Goal: Task Accomplishment & Management: Use online tool/utility

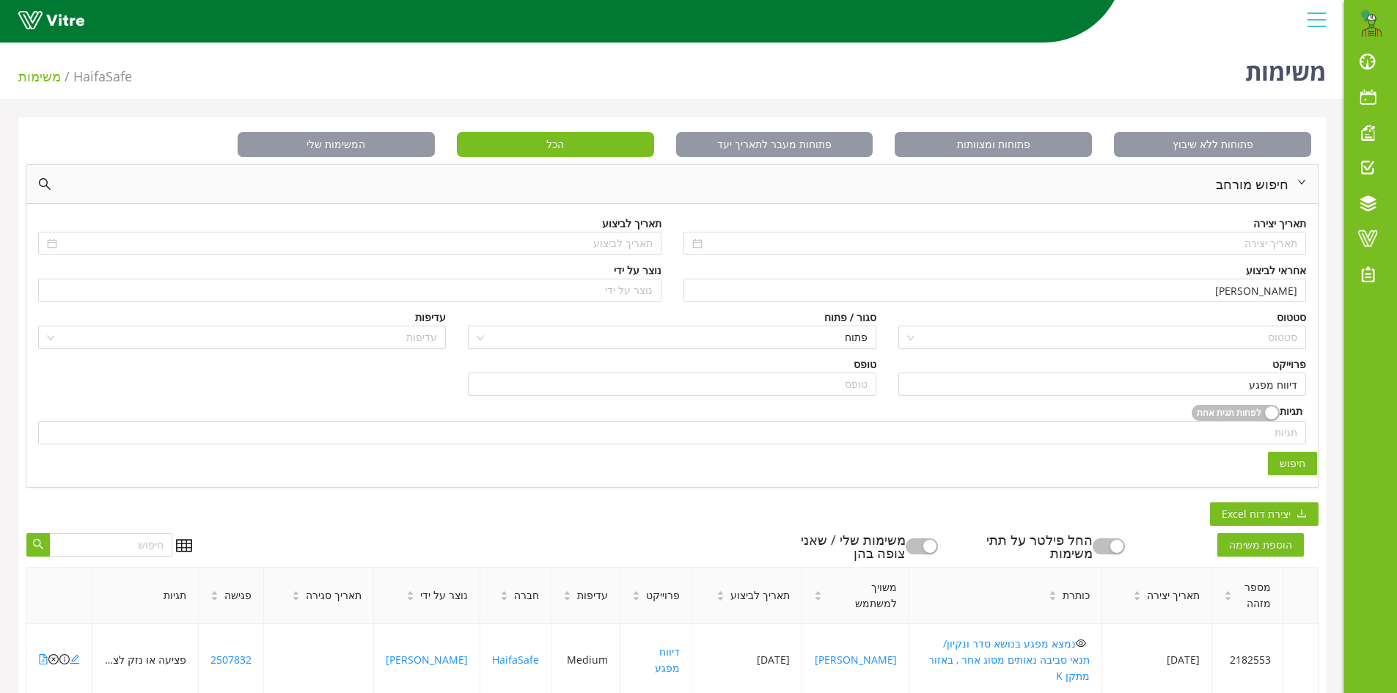
scroll to position [293, 0]
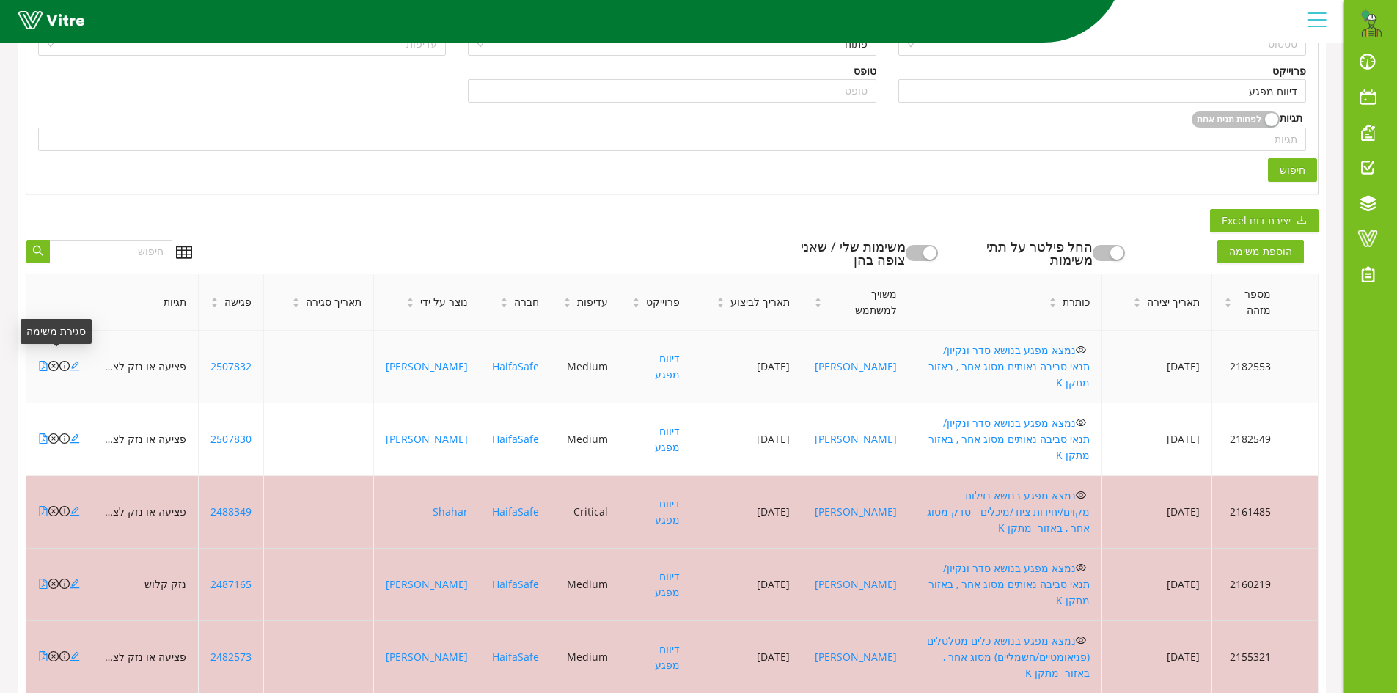
click at [52, 361] on icon "close-circle" at bounding box center [53, 366] width 10 height 10
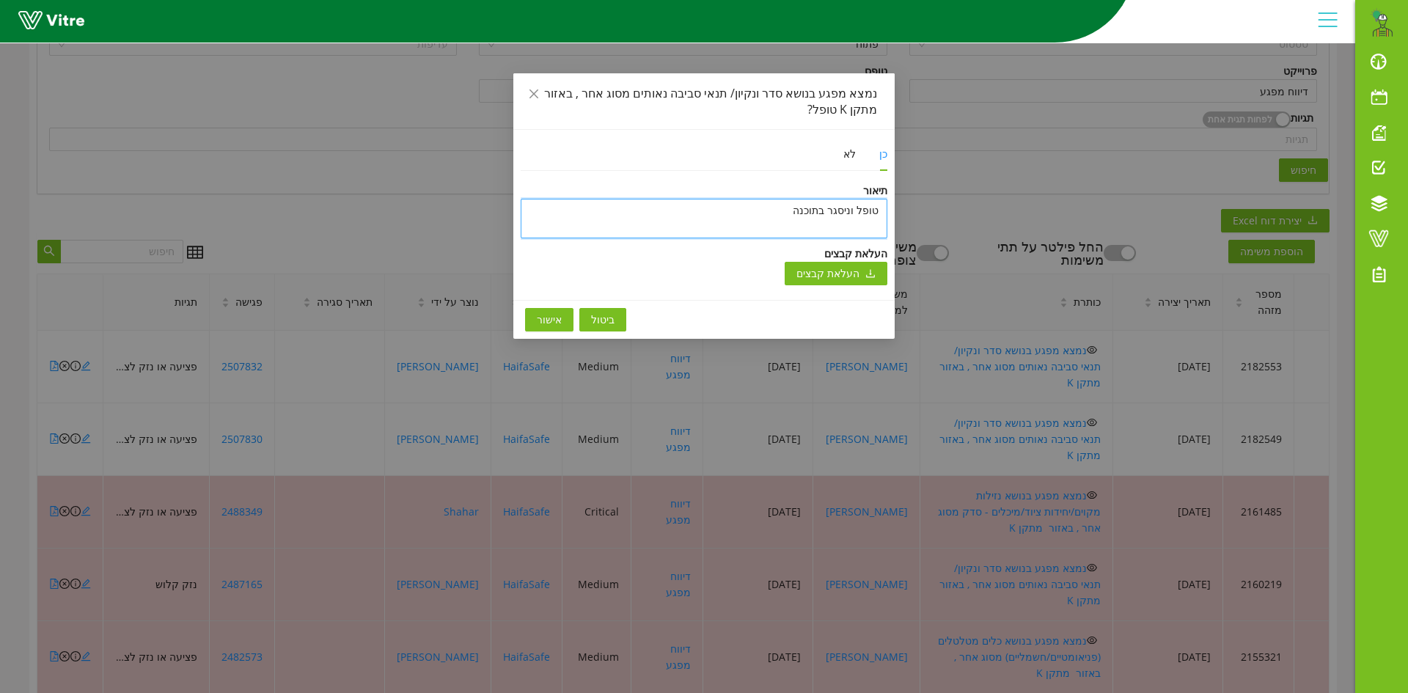
click at [694, 220] on textarea "טופל וניסגר בתוכנה" at bounding box center [704, 219] width 367 height 40
paste textarea "בוצעו תיקונים לדוח נא מעבר שלך על הדוח לפני הפצה במידה ומבחינתך הכל תקין, תפיץ …"
type textarea "בוצעו תיקונים לדוח נא מעבר שלך על הדוח לפני הפצה במידה ומבחינתך הכל תקין, תפיץ …"
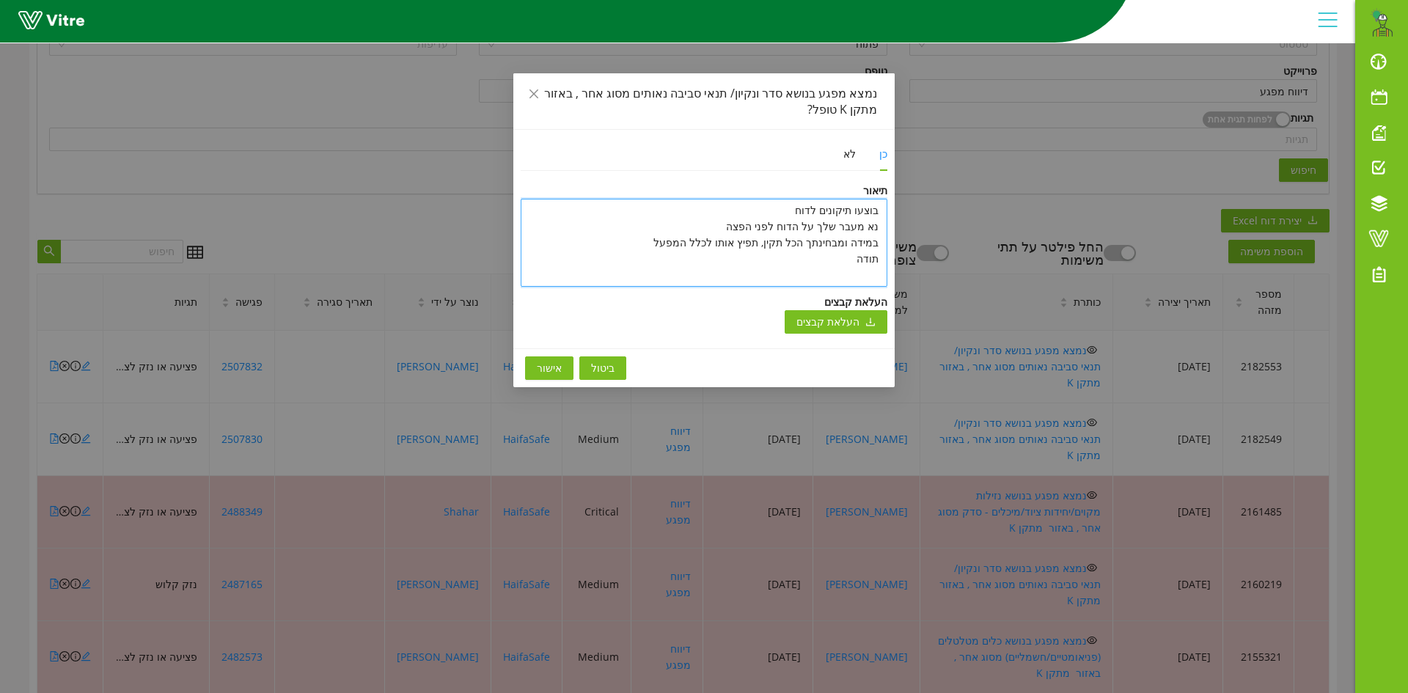
drag, startPoint x: 835, startPoint y: 261, endPoint x: 889, endPoint y: 213, distance: 71.7
click at [889, 213] on div "כן לא תיאור בוצעו תיקונים לדוח נא מעבר שלך על הדוח לפני הפצה במידה ומבחינתך הכל…" at bounding box center [703, 239] width 381 height 219
type textarea "ט"
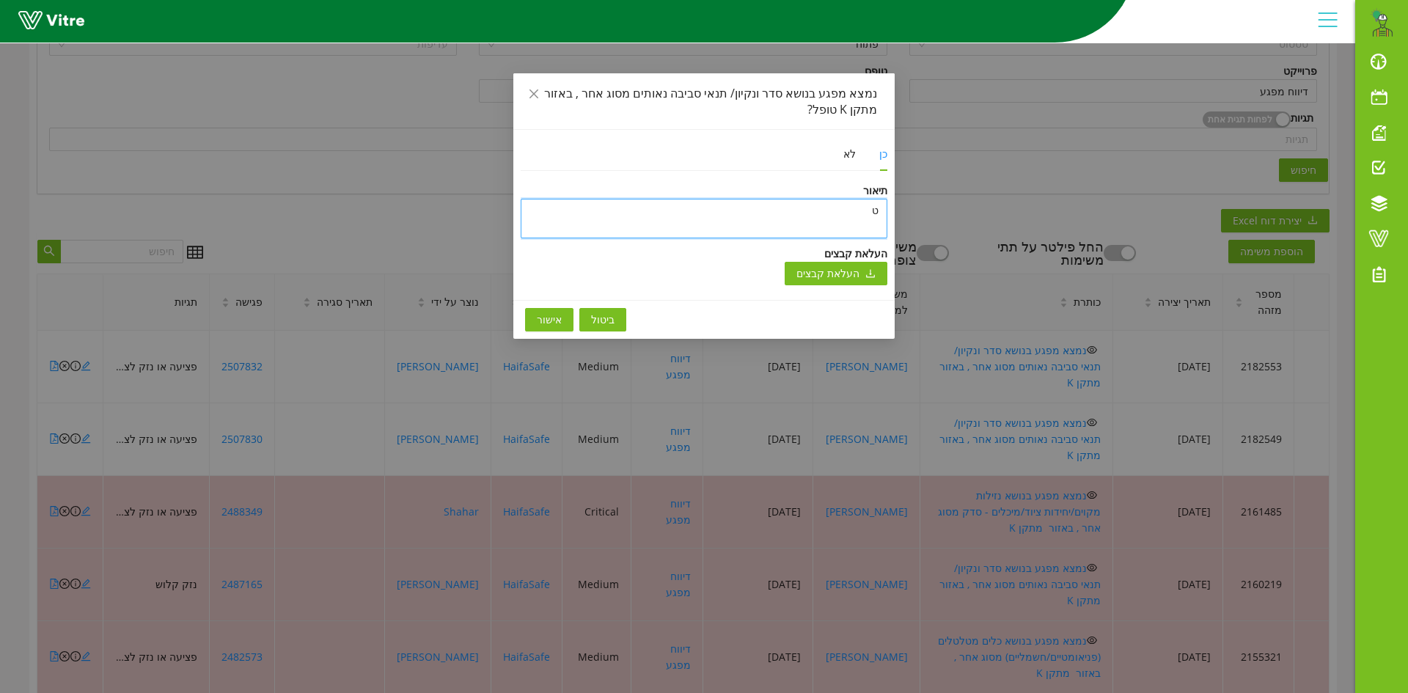
type textarea "טו"
type textarea "טופ"
type textarea "טופל"
type textarea "טופל ו"
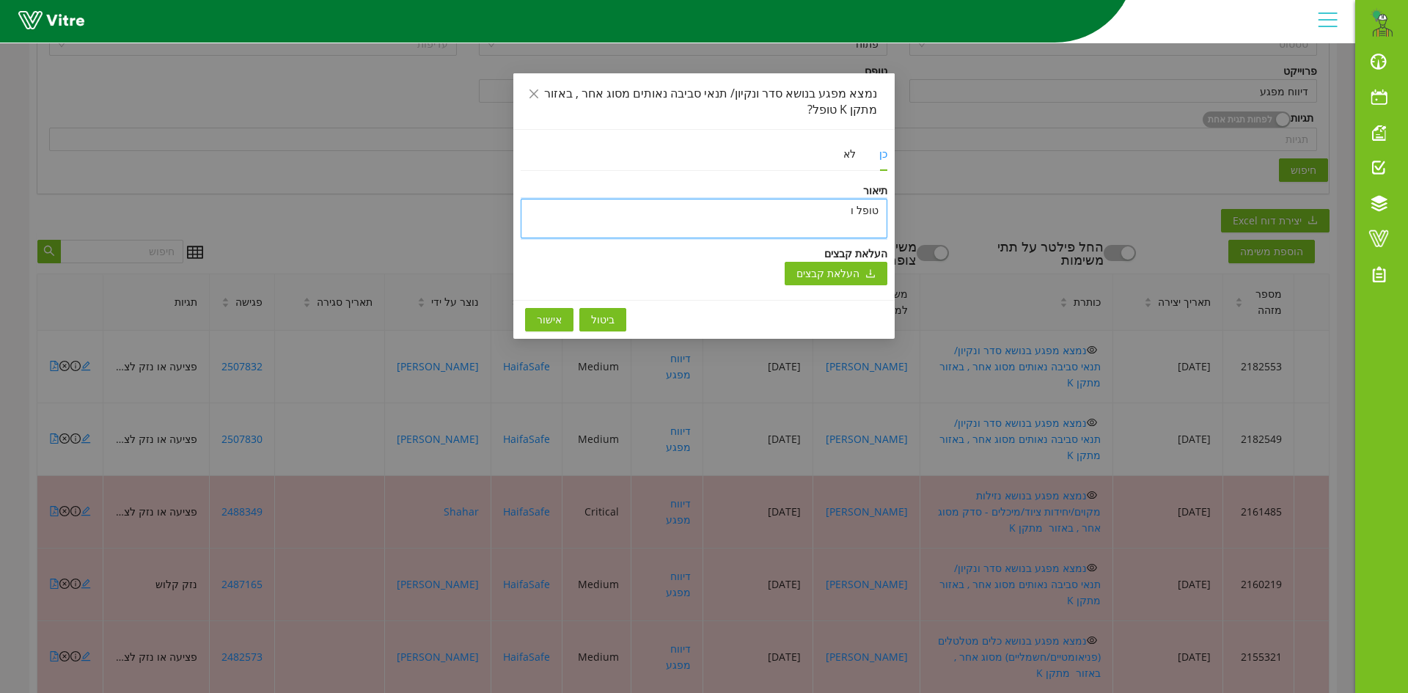
type textarea "טופל ונ"
type textarea "טופל וני"
type textarea "טופל וניס"
type textarea "טופל וניסג"
type textarea "טופל וניסגר"
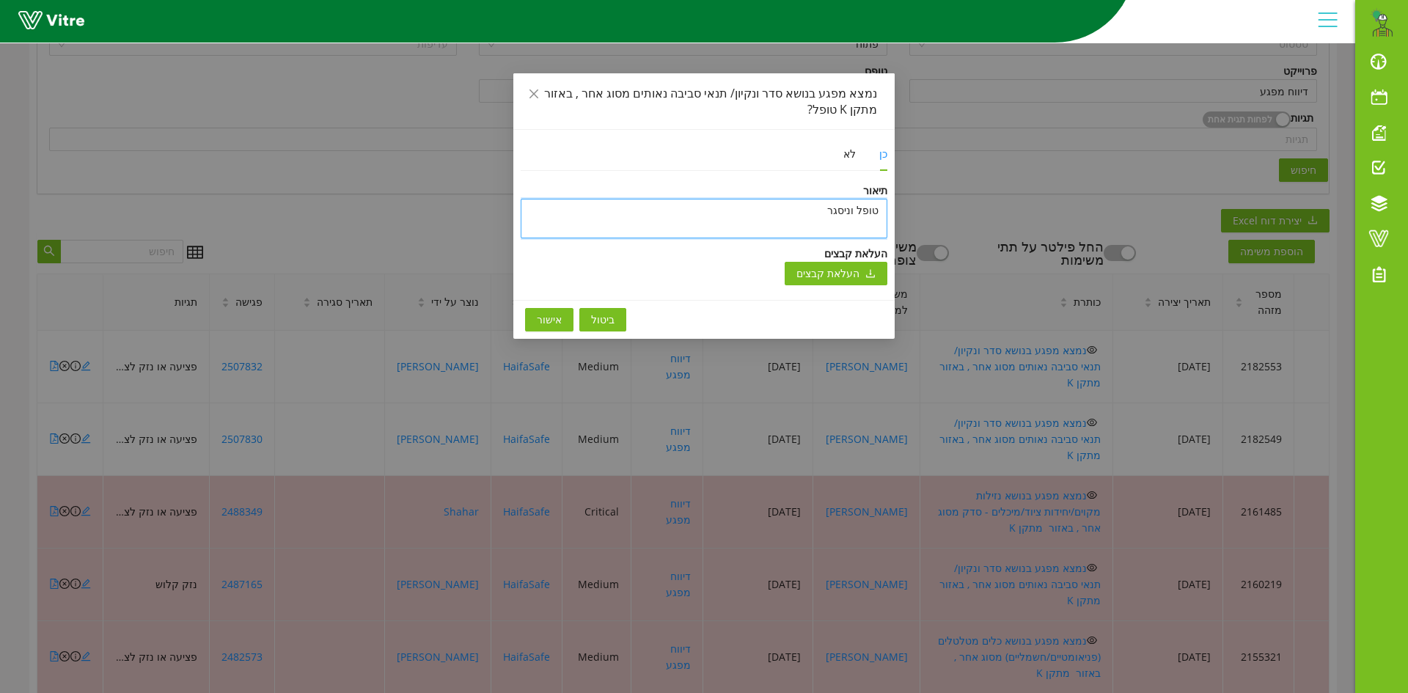
type textarea "טופל וניסגר"
type textarea "טופל וניסגר ב"
type textarea "טופל וניסגר בת"
type textarea "[PERSON_NAME] וניסגר בתו"
type textarea "טופל וניסגר בתוכ"
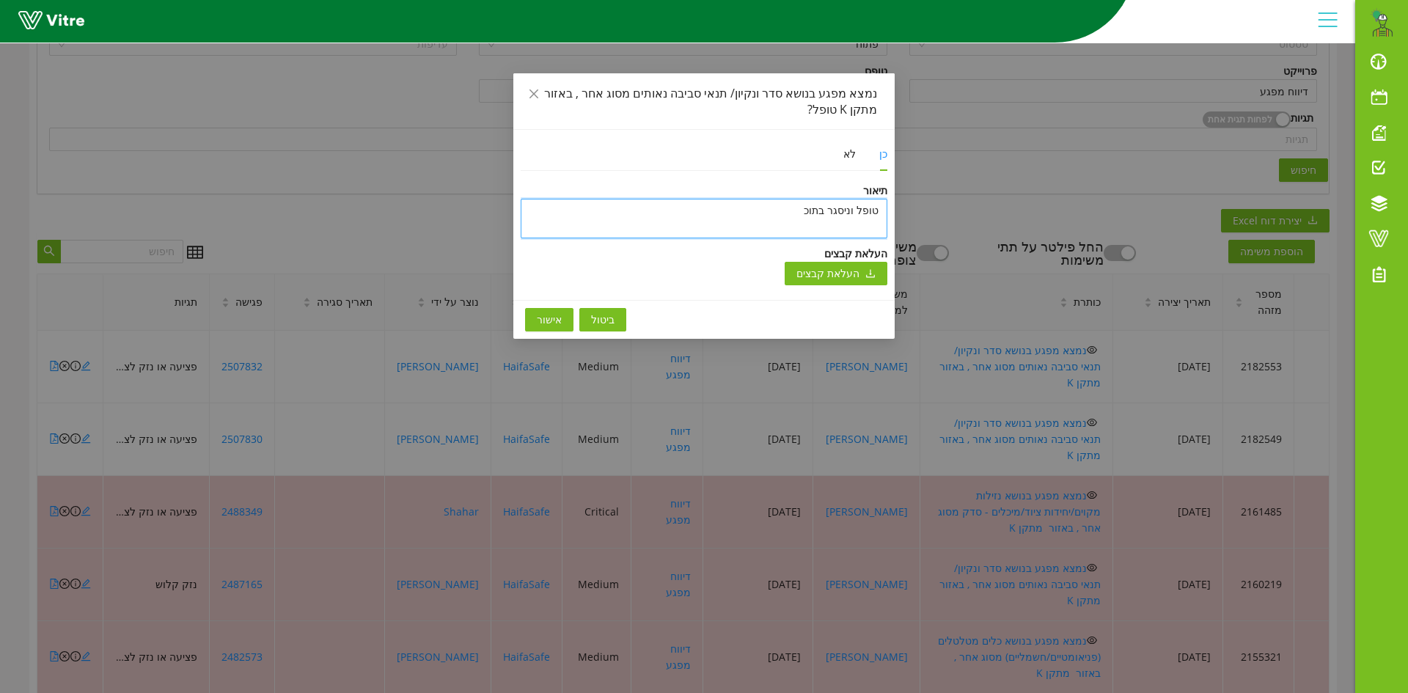
type textarea "[PERSON_NAME] וניסגר בתוכנ"
type textarea "טופל וניסגר בתוכנה"
click at [545, 316] on span "אישור" at bounding box center [549, 320] width 25 height 16
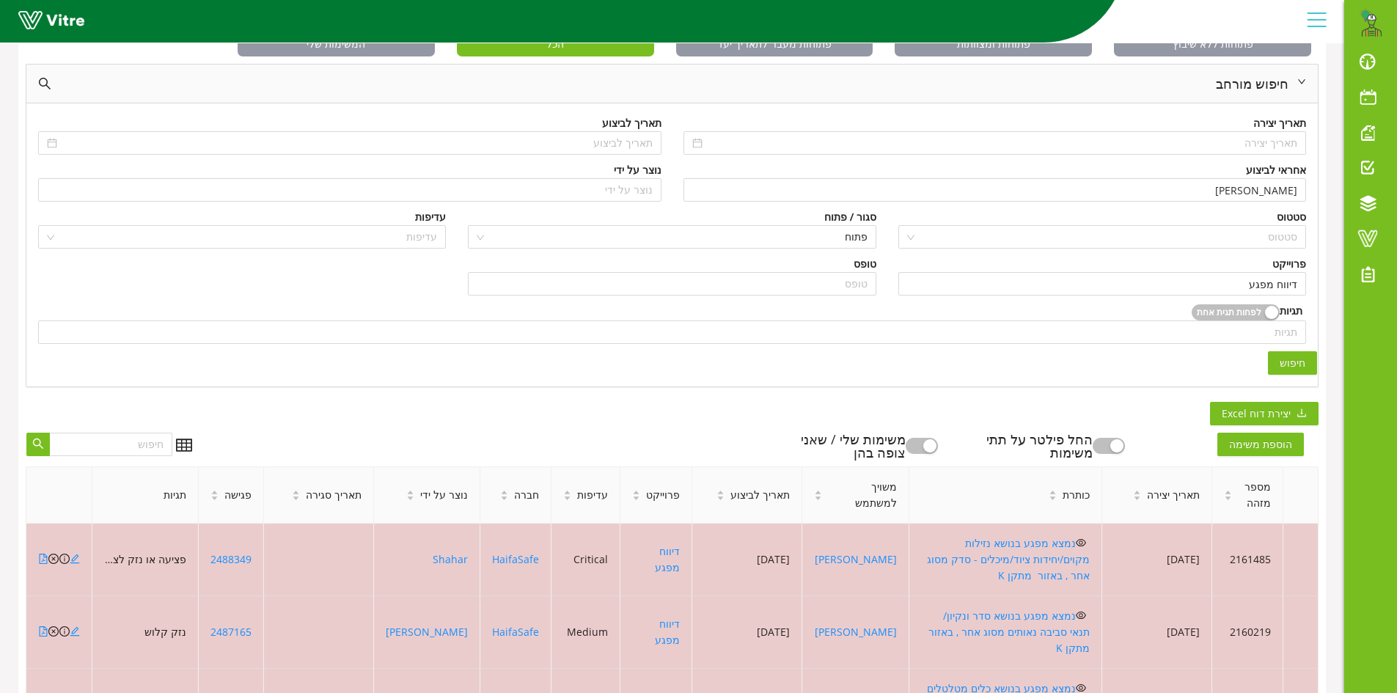
scroll to position [440, 0]
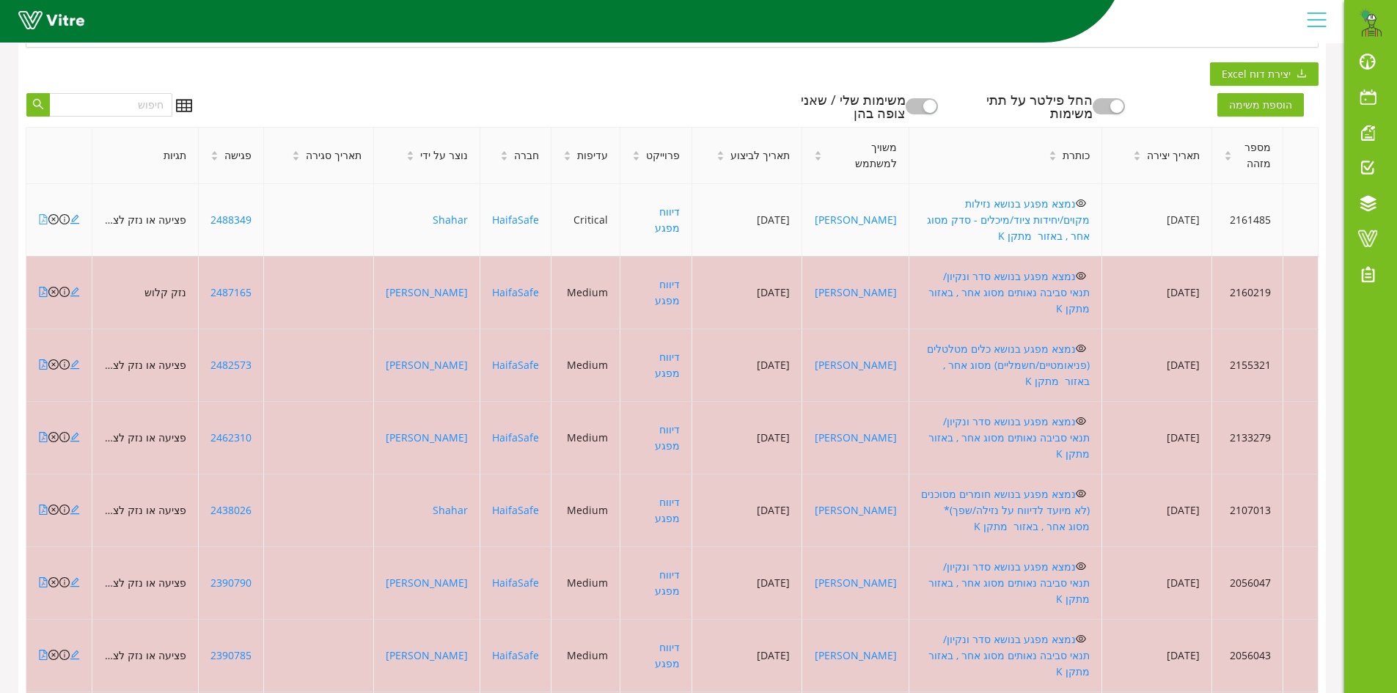
click at [40, 214] on icon "file-pdf" at bounding box center [43, 219] width 10 height 10
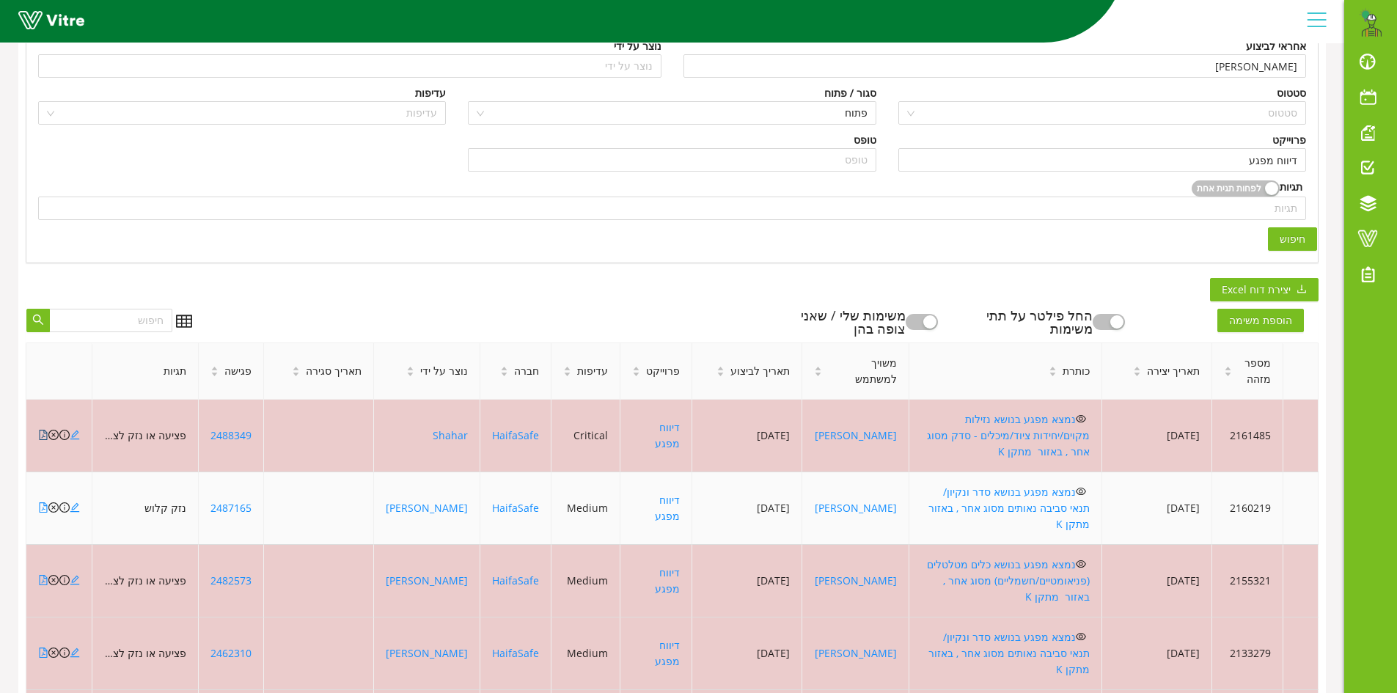
scroll to position [220, 0]
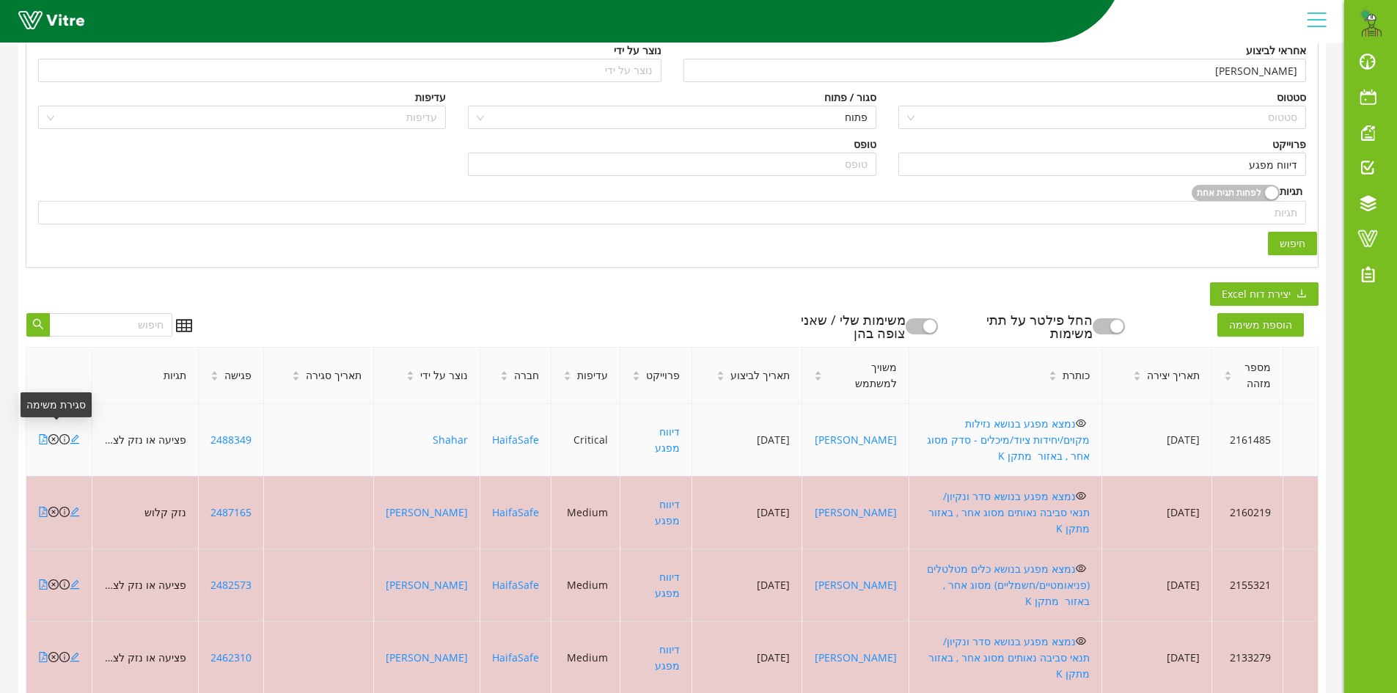
click at [54, 434] on icon "close-circle" at bounding box center [53, 439] width 10 height 10
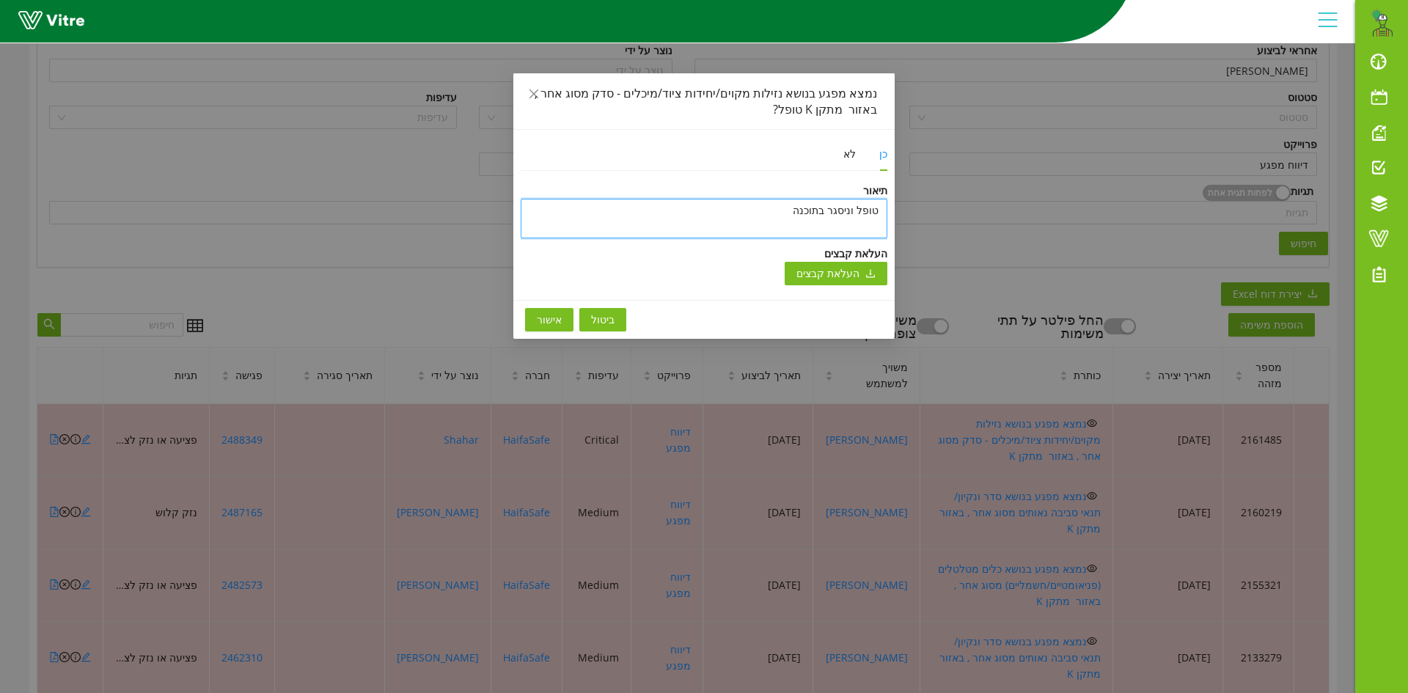
click at [720, 205] on textarea "טופל וניסגר בתוכנה" at bounding box center [704, 219] width 367 height 40
type textarea "ט"
type textarea "טו"
type textarea "טופ"
type textarea "טופל"
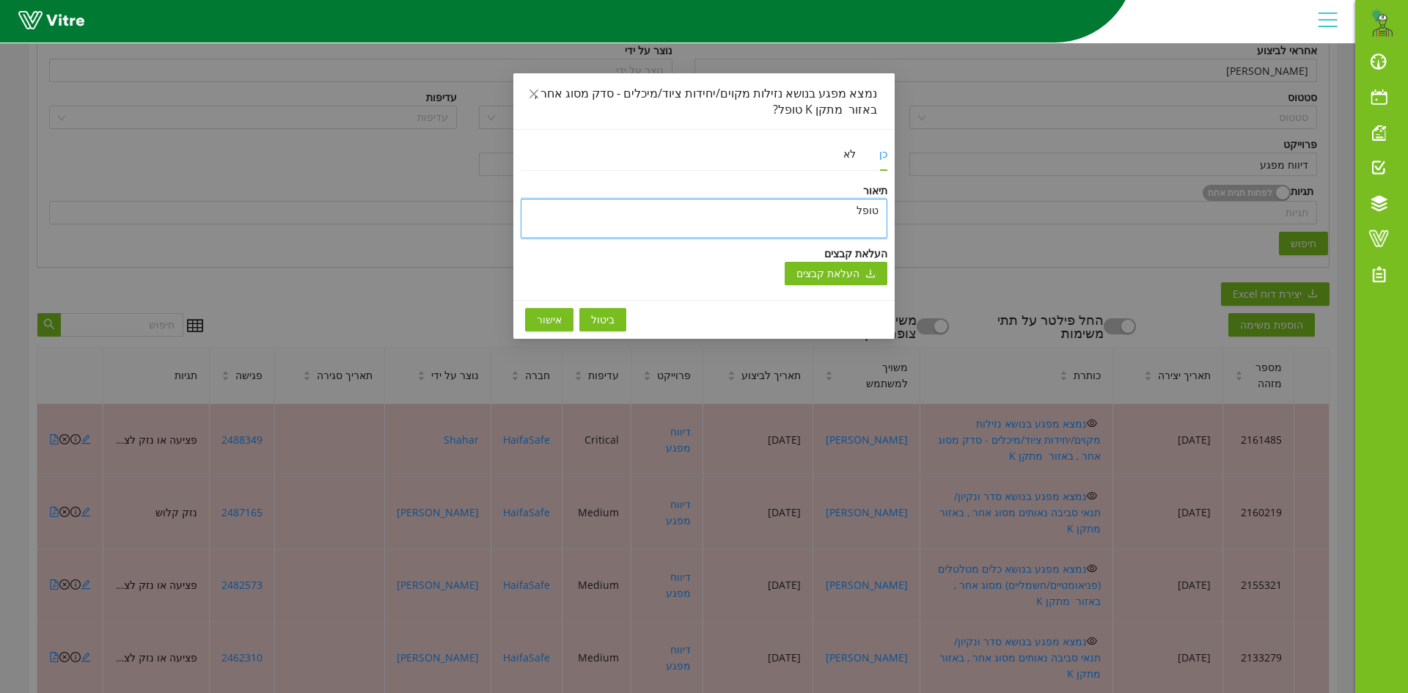
type textarea "טופל"
type textarea "טופל ו"
type textarea "טופל ונ"
type textarea "טופל וני"
type textarea "טופל וניס"
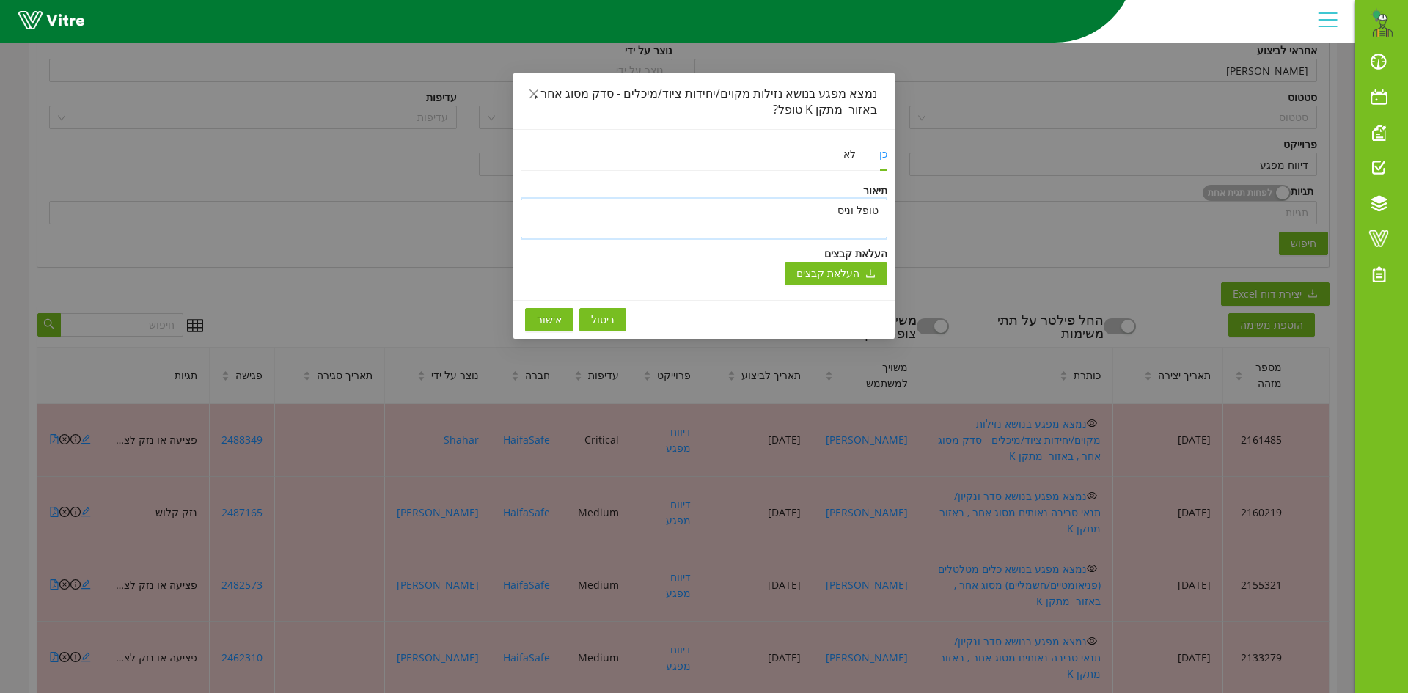
type textarea "טופל וניסג"
type textarea "טופל וניסגר"
type textarea "טופל וניסגר ב"
type textarea "טופל וניסגר בת"
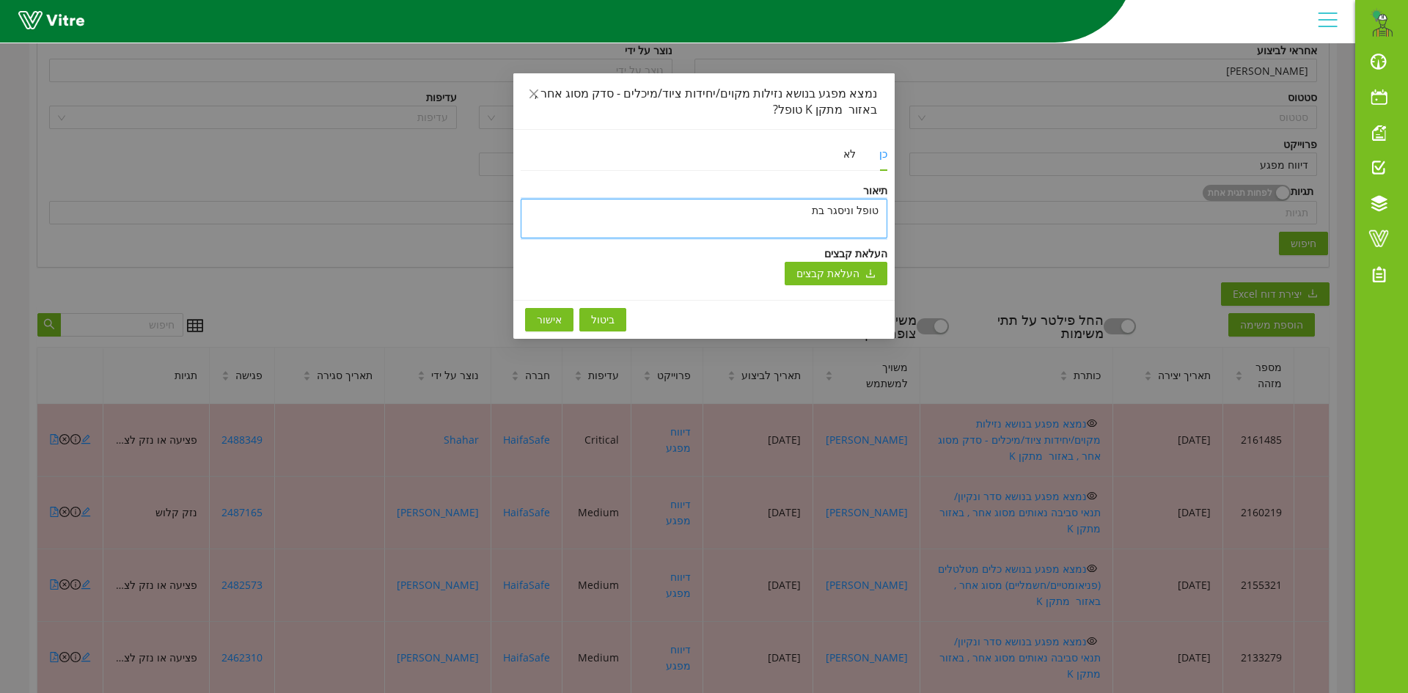
type textarea "[PERSON_NAME] וניסגר בתו"
type textarea "טופל וניסגר בתוכ"
type textarea "[PERSON_NAME] וניסגר בתוכנ"
type textarea "טופל וניסגר בתוכנה"
click at [786, 209] on textarea "טופל וניסגר בתוכנה" at bounding box center [704, 219] width 367 height 40
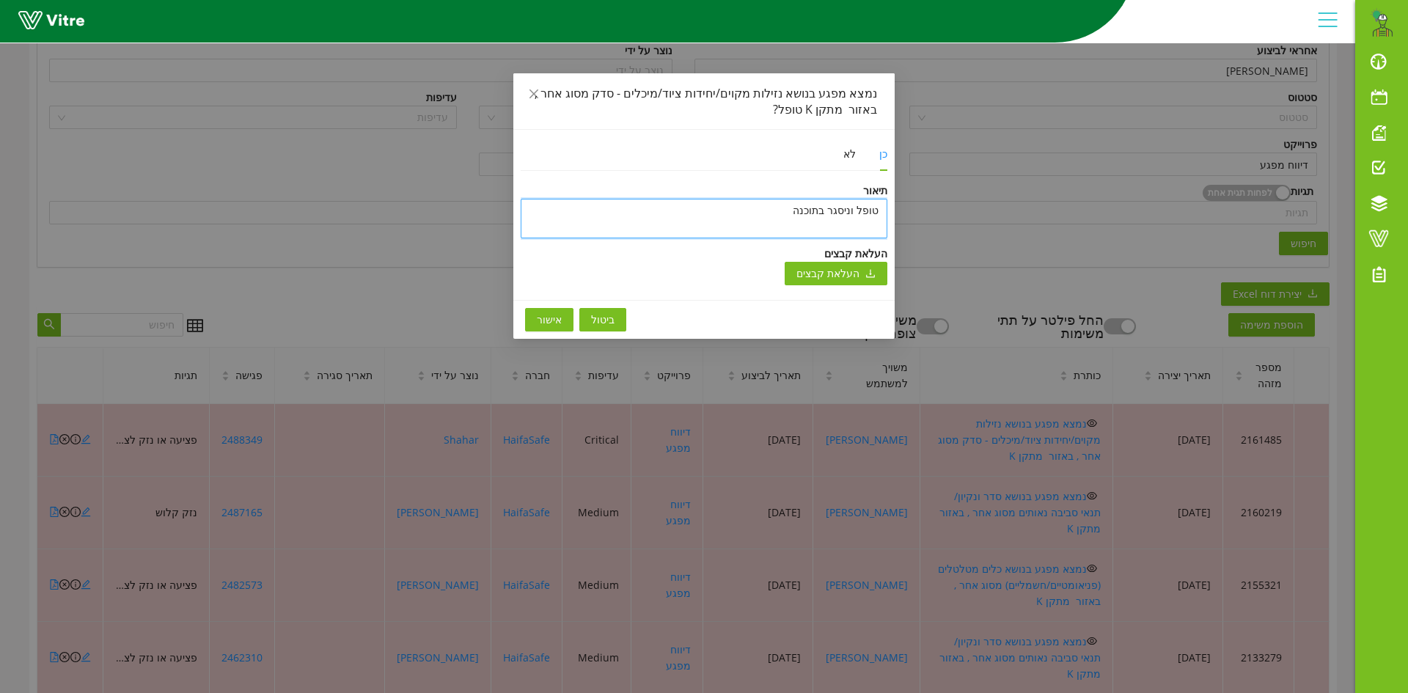
click at [786, 209] on textarea "טופל וניסגר בתוכנה" at bounding box center [704, 219] width 367 height 40
type textarea "טופל וניסגר בתוכנה"
click at [552, 318] on span "אישור" at bounding box center [549, 320] width 25 height 16
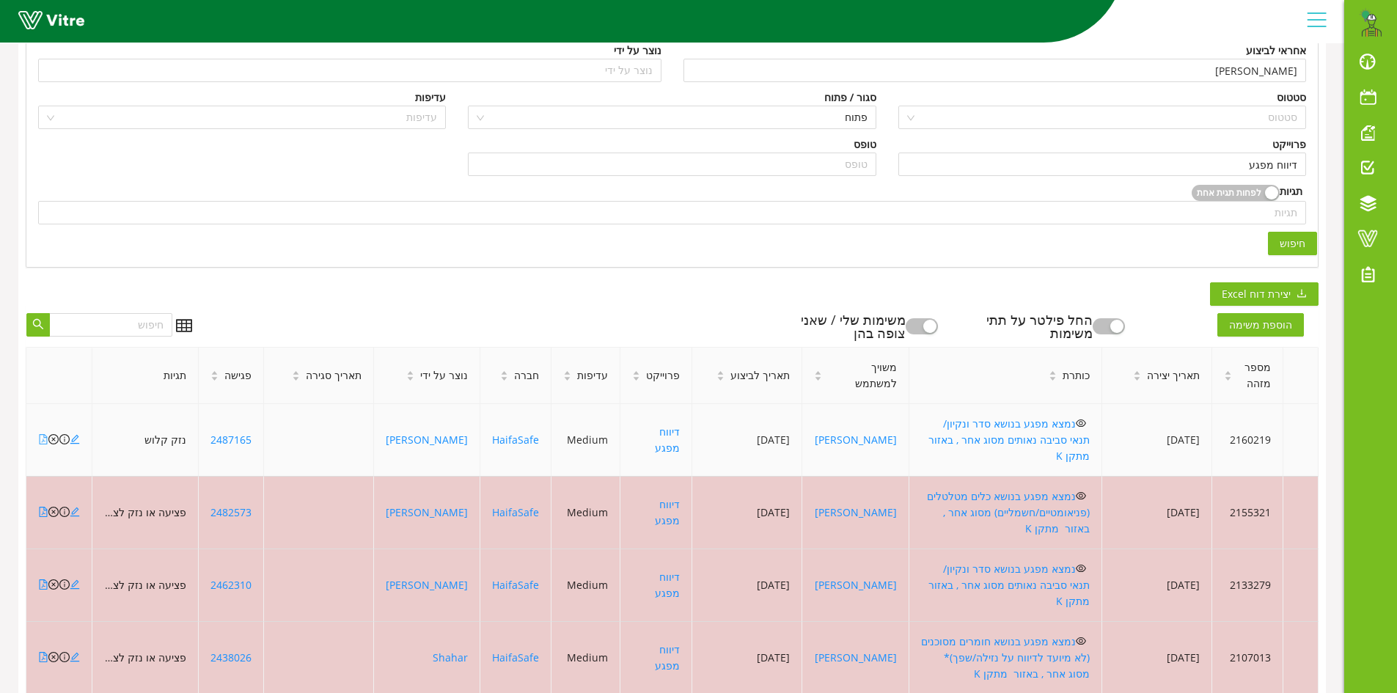
click at [43, 436] on icon "file-pdf" at bounding box center [43, 439] width 10 height 10
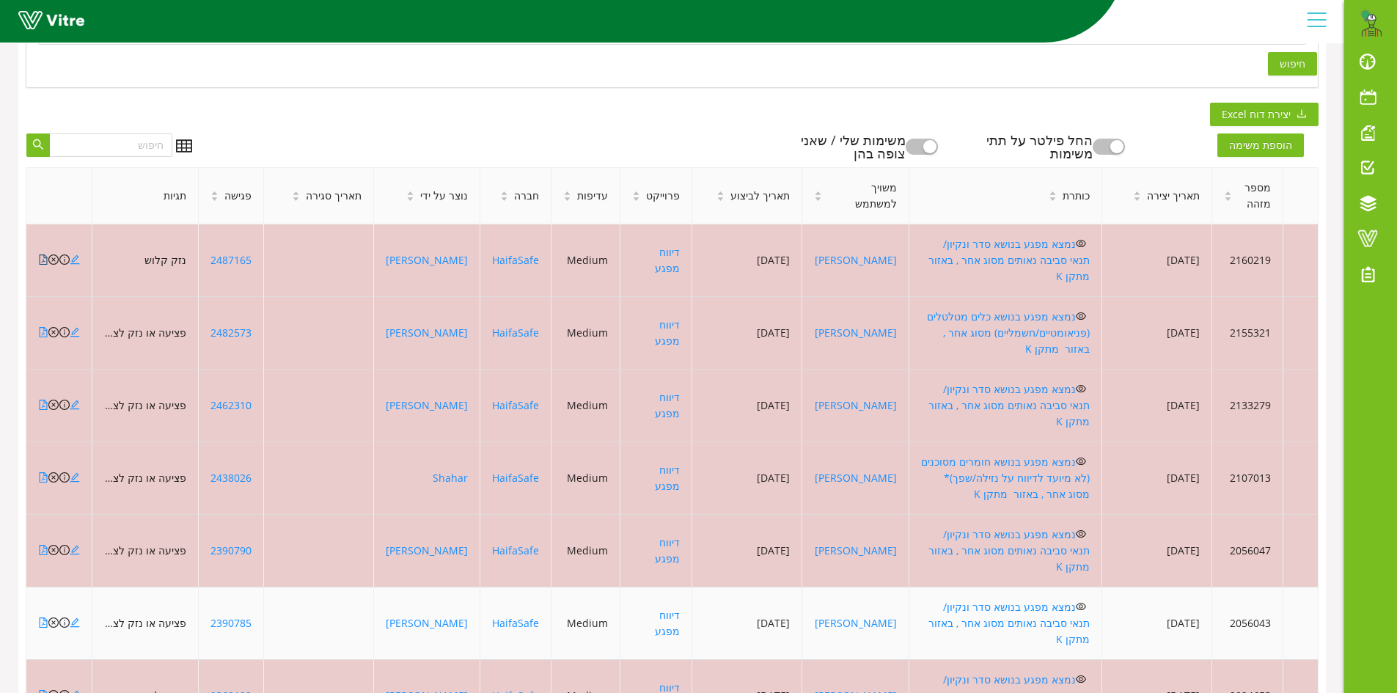
scroll to position [440, 0]
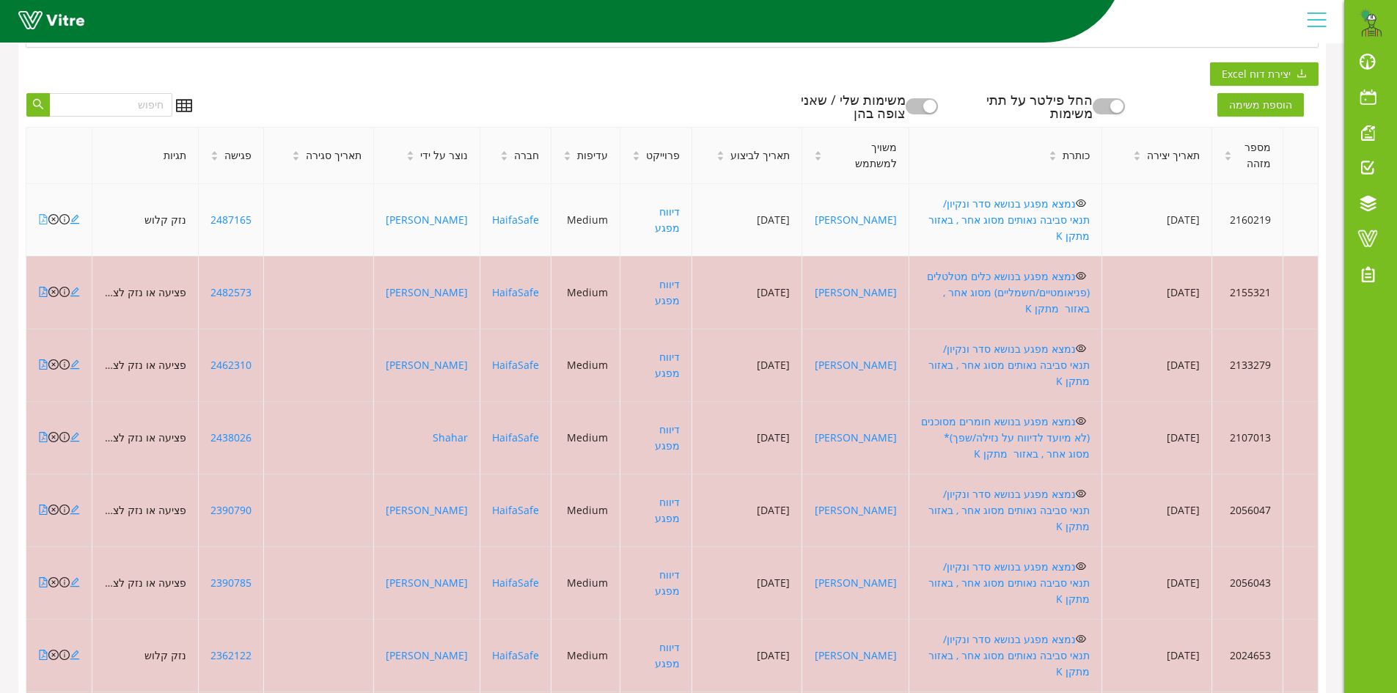
click at [42, 214] on icon "file-pdf" at bounding box center [43, 219] width 10 height 10
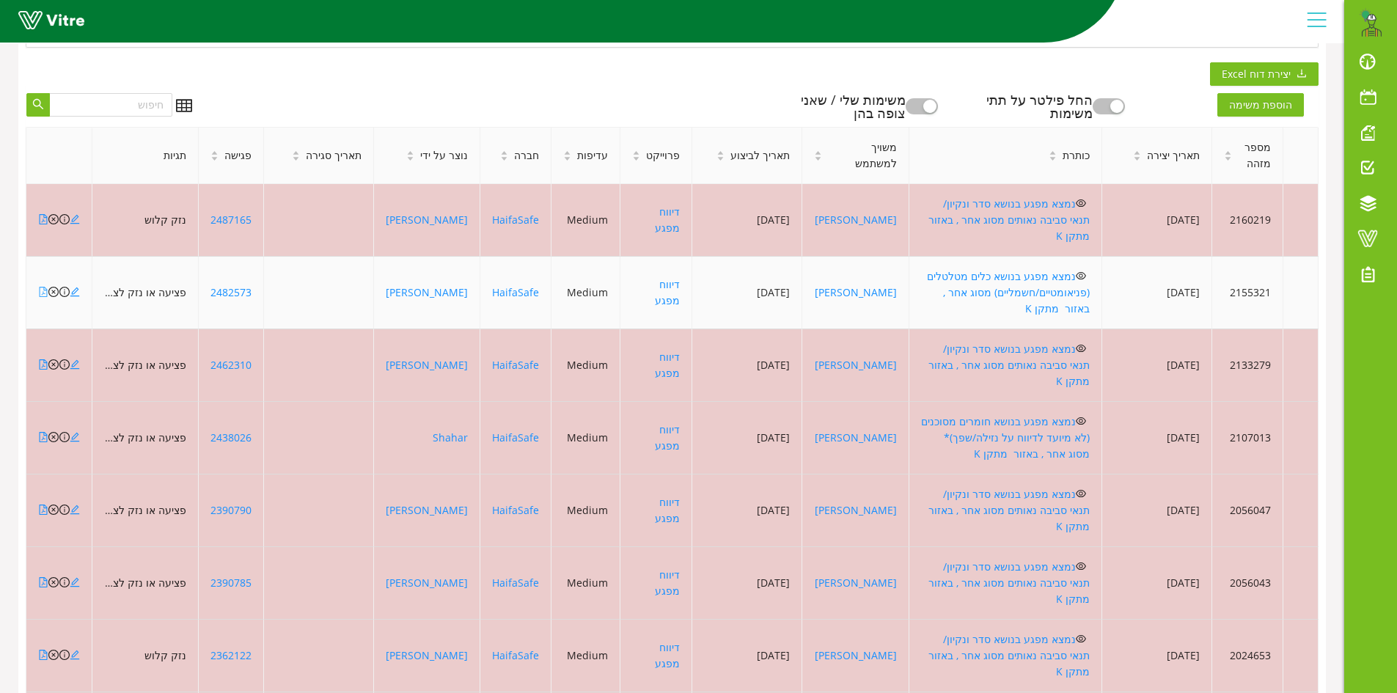
click at [44, 287] on icon "file-pdf" at bounding box center [44, 292] width 8 height 10
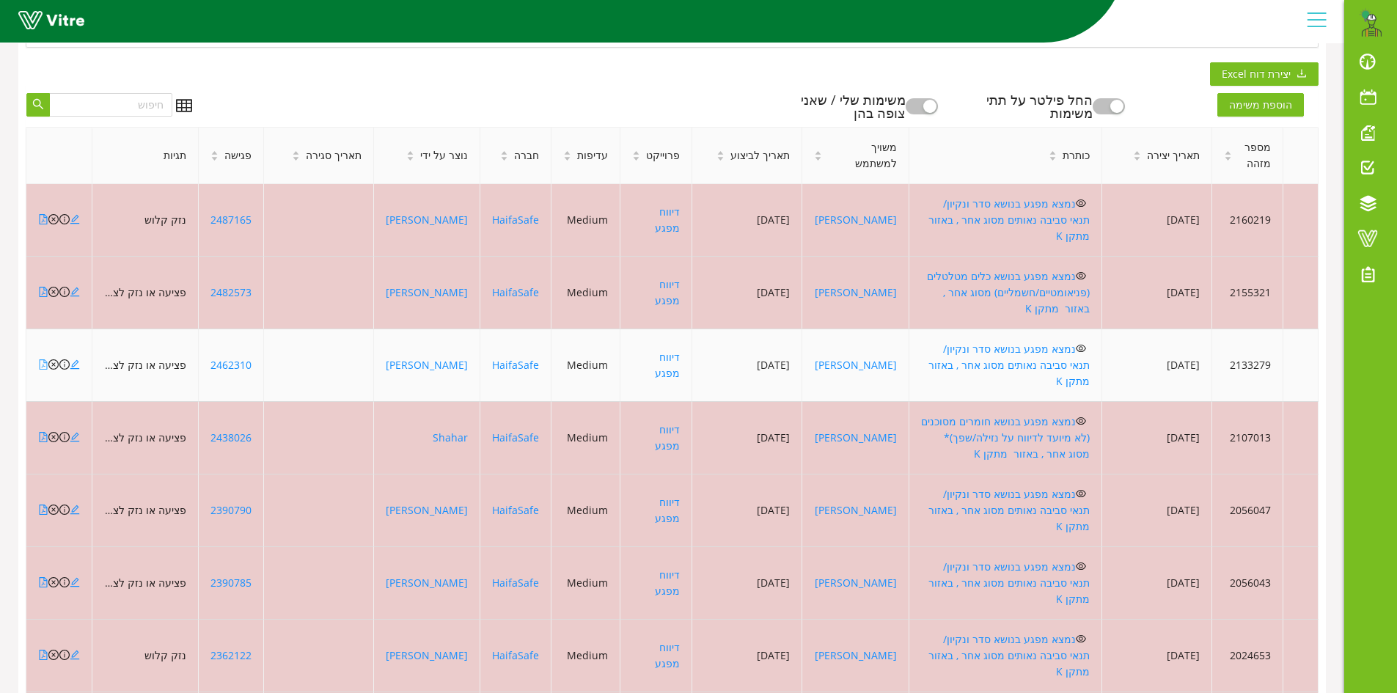
click at [43, 359] on icon "file-pdf" at bounding box center [43, 364] width 10 height 10
click at [43, 359] on icon "file-pdf" at bounding box center [44, 364] width 8 height 10
click at [54, 359] on icon "close-circle" at bounding box center [53, 364] width 10 height 10
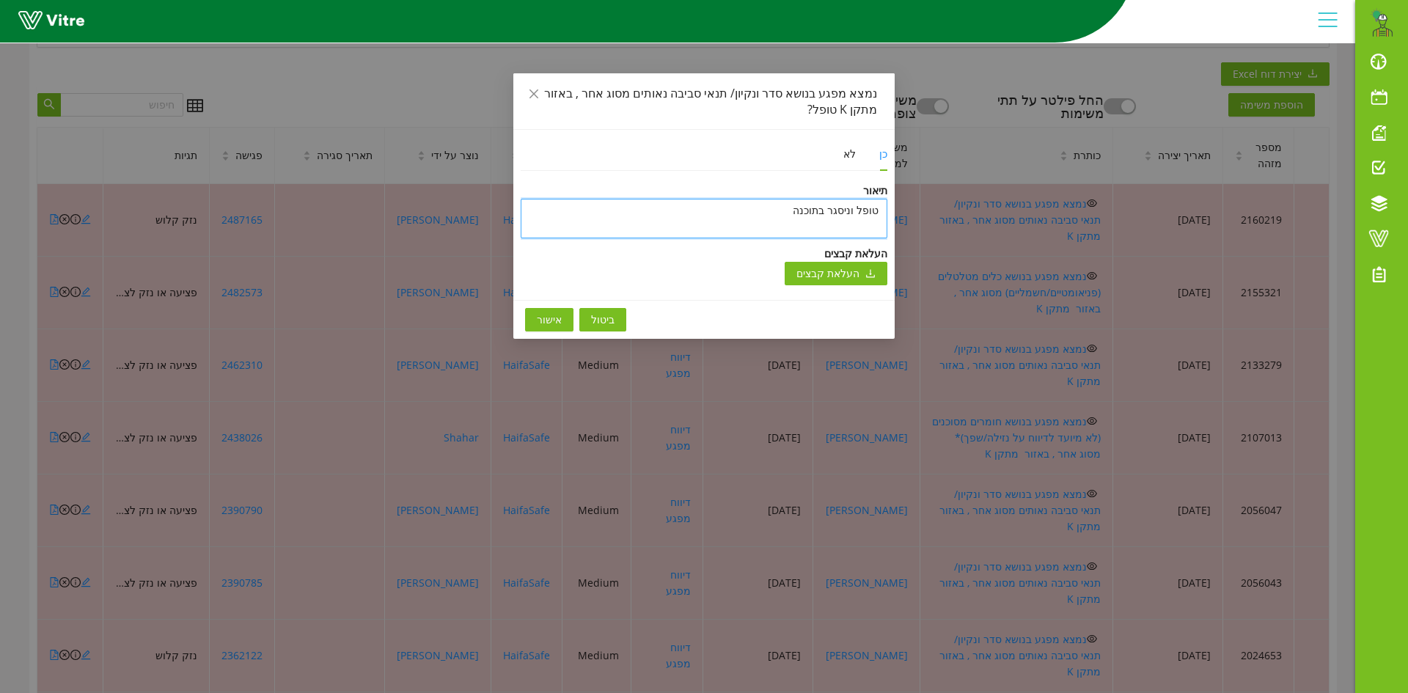
click at [719, 208] on textarea "טופל וניסגר בתוכנה" at bounding box center [704, 219] width 367 height 40
paste textarea "טופל וניסגר בתוכנה"
type textarea "טופל וניסגר בתוכנה"
click at [551, 315] on span "אישור" at bounding box center [549, 320] width 25 height 16
